Goal: Information Seeking & Learning: Learn about a topic

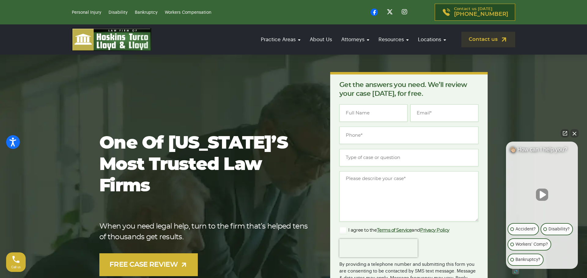
drag, startPoint x: 572, startPoint y: 131, endPoint x: 544, endPoint y: 126, distance: 28.2
click at [572, 130] on button "Close Intaker Chat Widget" at bounding box center [574, 133] width 9 height 9
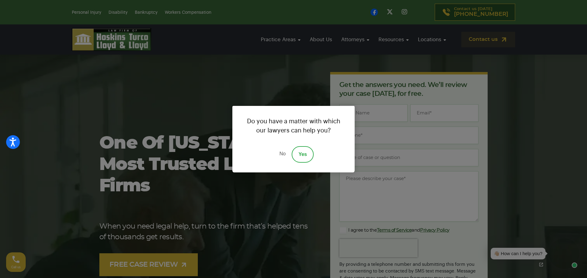
click at [276, 151] on link "No" at bounding box center [282, 154] width 18 height 16
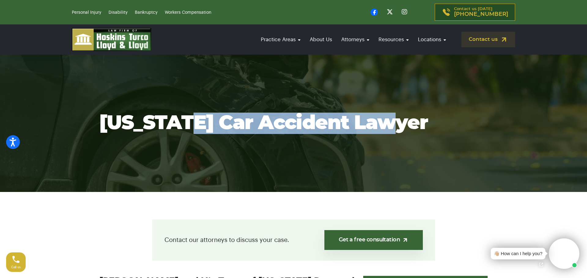
drag, startPoint x: 177, startPoint y: 119, endPoint x: 336, endPoint y: 124, distance: 159.2
click at [398, 120] on h1 "Florida Car Accident Lawyer" at bounding box center [293, 123] width 388 height 21
copy h1 "Car Accident Lawyer"
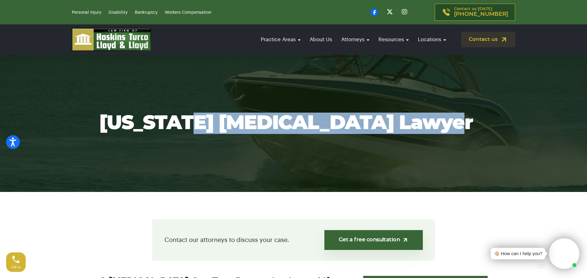
drag, startPoint x: 173, startPoint y: 119, endPoint x: 446, endPoint y: 119, distance: 272.5
click at [446, 119] on h1 "Florida Boating Accident Lawyer" at bounding box center [293, 123] width 388 height 21
copy h1 "Boating Accident Lawyer"
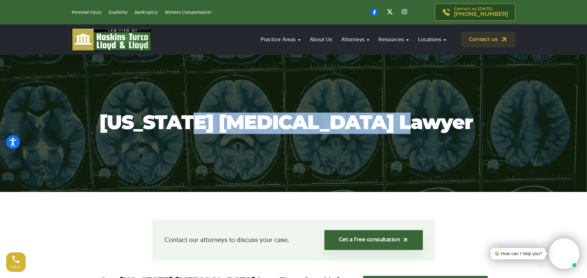
drag, startPoint x: 177, startPoint y: 122, endPoint x: 397, endPoint y: 127, distance: 220.9
click at [397, 127] on h1 "Florida Brain Injury Lawyer" at bounding box center [293, 123] width 388 height 21
copy h1 "Brain Injury Lawyer"
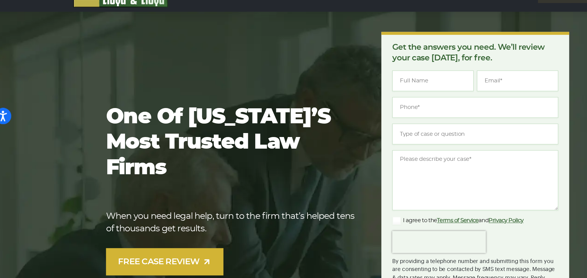
scroll to position [2, 0]
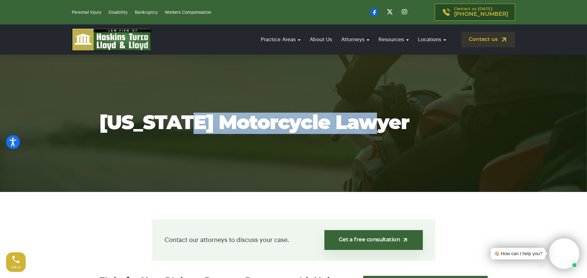
drag, startPoint x: 178, startPoint y: 125, endPoint x: 405, endPoint y: 125, distance: 227.0
click at [405, 125] on h1 "Florida Motorcycle Lawyer" at bounding box center [293, 123] width 388 height 21
copy h1 "Motorcycle Lawyer"
